Goal: Task Accomplishment & Management: Complete application form

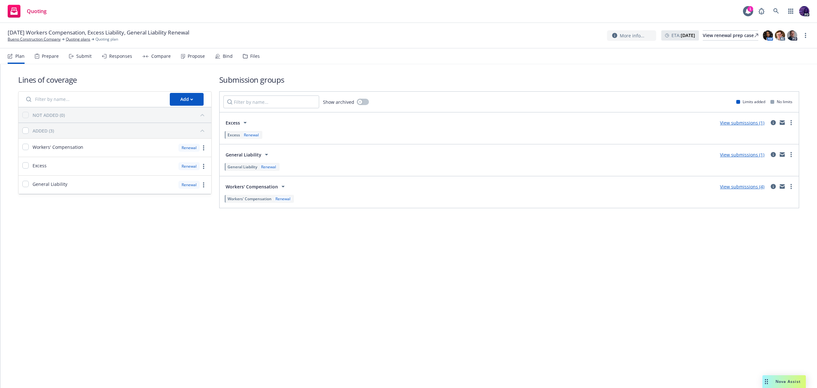
click at [113, 59] on div "Responses" at bounding box center [117, 56] width 30 height 15
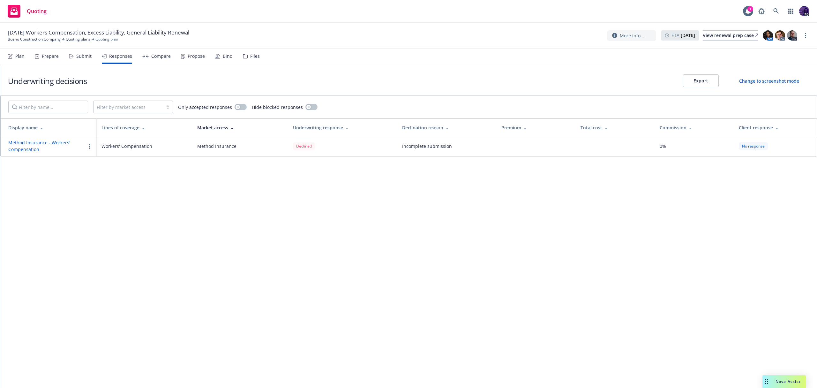
click at [84, 56] on div "Submit" at bounding box center [83, 56] width 15 height 5
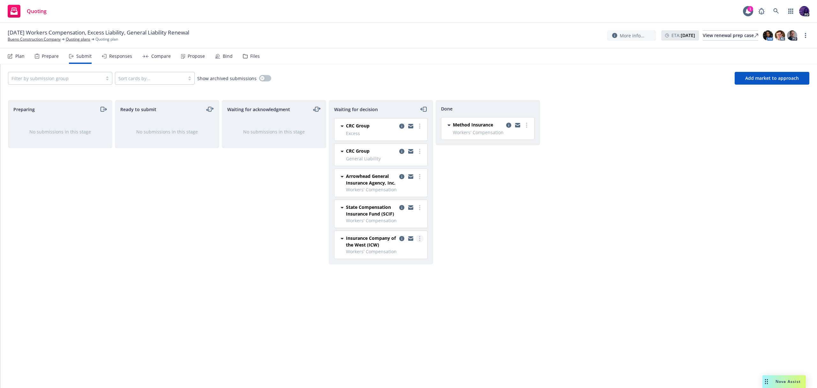
click at [416, 236] on div at bounding box center [411, 241] width 26 height 13
click at [419, 236] on icon "more" at bounding box center [419, 238] width 1 height 5
click at [395, 289] on span "Add declined decision" at bounding box center [390, 290] width 63 height 6
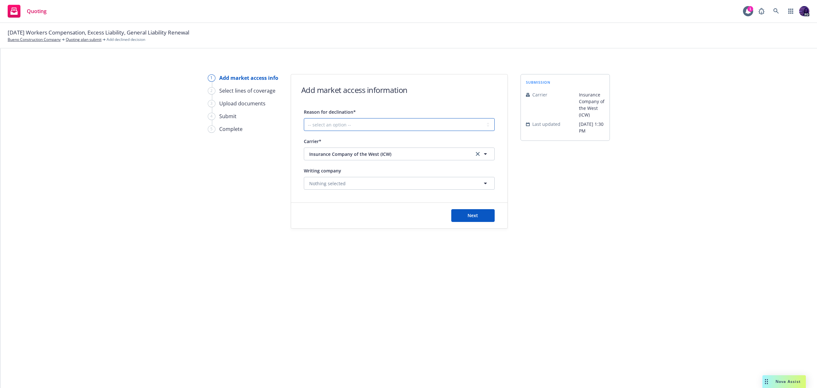
click at [365, 119] on select "-- select an option -- Cannot compete with other markets Carrier non-renewed Ca…" at bounding box center [399, 124] width 191 height 13
select select "DOES_NOT_FIT_UNDERWRITER_APPETITE"
click at [304, 118] on select "-- select an option -- Cannot compete with other markets Carrier non-renewed Ca…" at bounding box center [399, 124] width 191 height 13
click at [458, 217] on button "Next" at bounding box center [472, 215] width 43 height 13
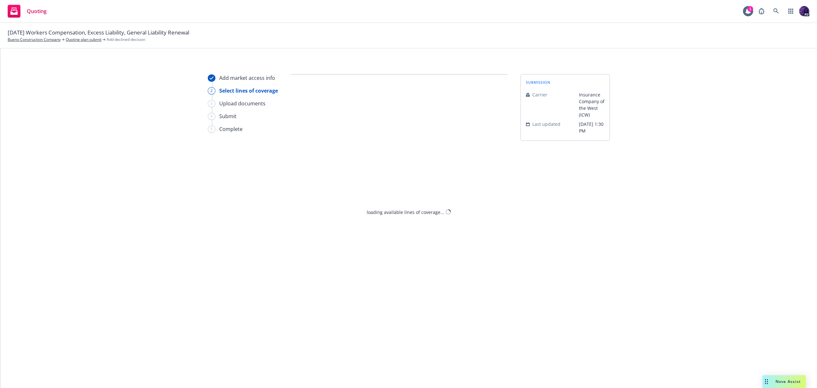
select select "DOES_NOT_FIT_UNDERWRITER_APPETITE"
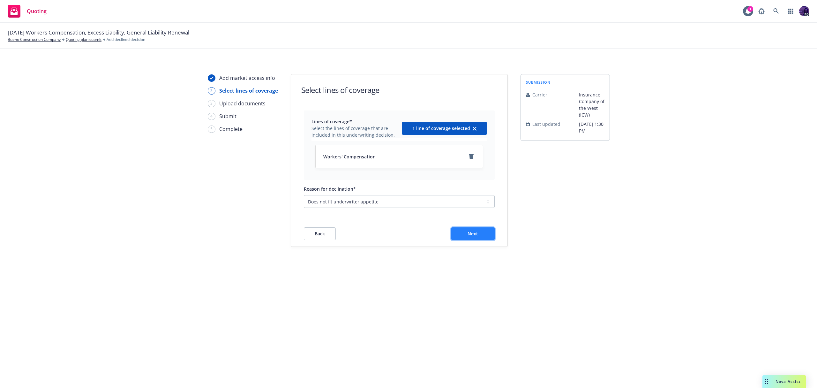
click at [455, 236] on button "Next" at bounding box center [472, 233] width 43 height 13
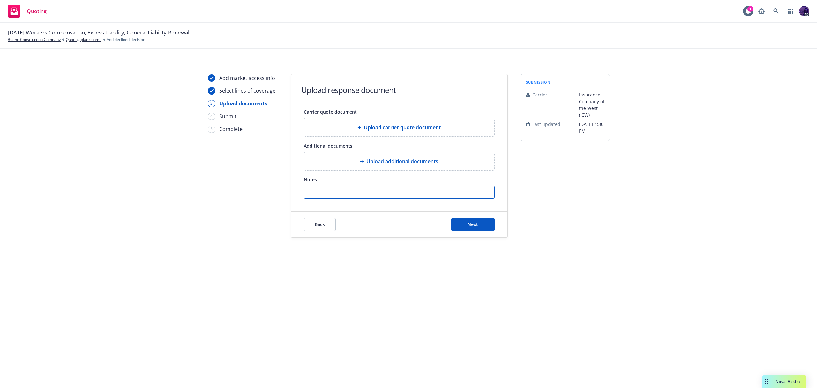
drag, startPoint x: 309, startPoint y: 188, endPoint x: 370, endPoint y: 208, distance: 63.5
click at [313, 189] on input "Notes" at bounding box center [399, 192] width 190 height 12
paste input "To consider a risk at least 80% of the operations must be in our primary states…"
type input "To consider a risk at least 80% of the operations must be in our primary states…"
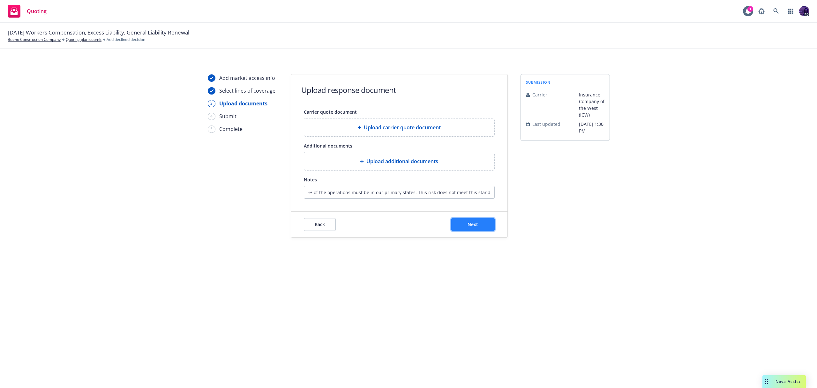
scroll to position [0, 0]
click at [471, 222] on span "Next" at bounding box center [473, 224] width 11 height 6
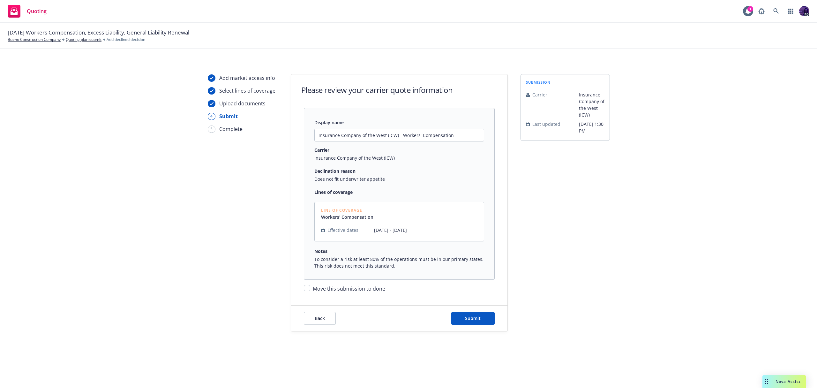
click at [377, 290] on span "Move this submission to done" at bounding box center [349, 288] width 72 height 7
click at [310, 290] on input "Move this submission to done" at bounding box center [307, 288] width 6 height 6
checkbox input "true"
click at [466, 319] on span "Submit" at bounding box center [473, 318] width 16 height 6
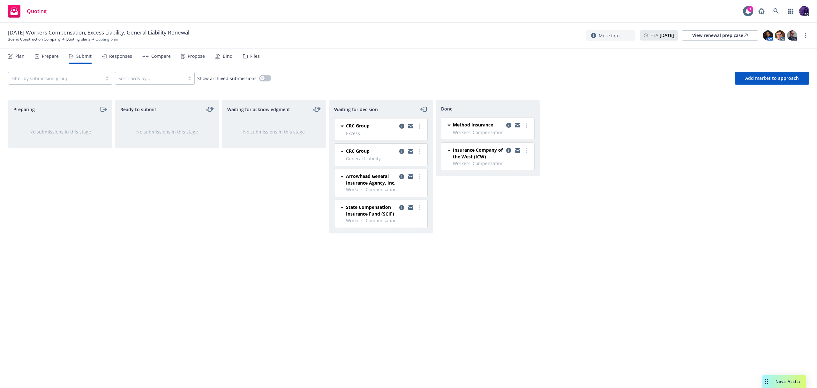
click at [160, 57] on div "Compare" at bounding box center [160, 56] width 19 height 5
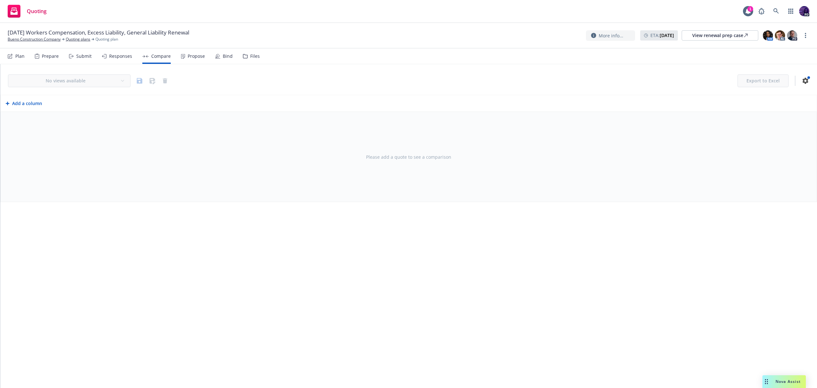
click at [124, 61] on div "Responses" at bounding box center [117, 56] width 30 height 15
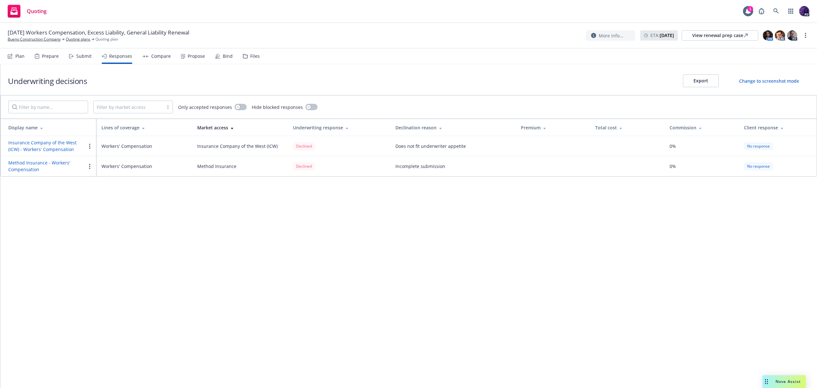
click at [91, 147] on button "button" at bounding box center [90, 146] width 8 height 8
click at [99, 170] on span "Edit display name" at bounding box center [113, 172] width 54 height 6
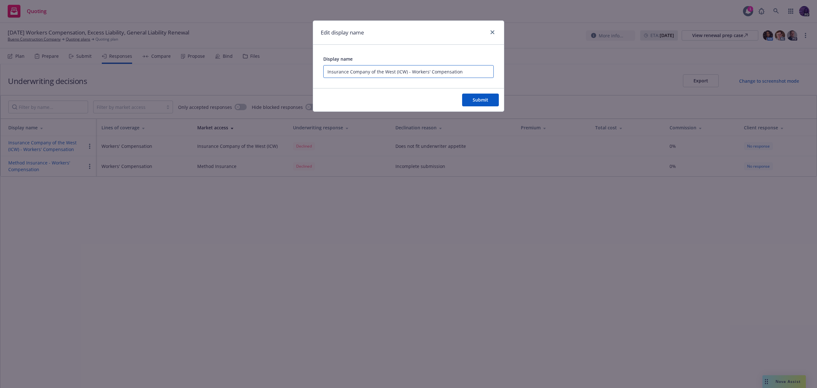
drag, startPoint x: 463, startPoint y: 70, endPoint x: 292, endPoint y: 53, distance: 172.2
click at [292, 53] on div "Edit display name Display name Insurance Company of the West (ICW) - Workers' C…" at bounding box center [408, 194] width 817 height 388
paste input "at least 80% of the operations must be in our primary states"
type input "ICW Decline - at least 80% of the operations must be in our primary states"
click at [488, 99] on span "Submit" at bounding box center [481, 100] width 16 height 6
